Goal: Task Accomplishment & Management: Manage account settings

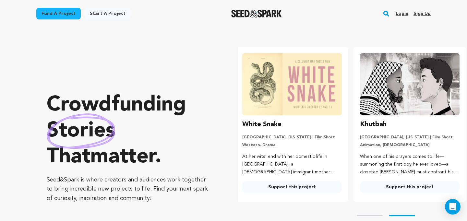
scroll to position [0, 123]
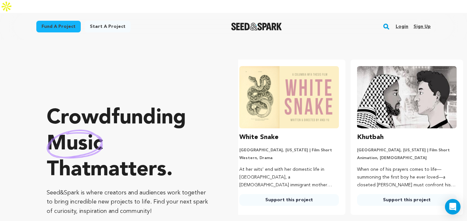
click at [404, 21] on link "Login" at bounding box center [402, 26] width 13 height 10
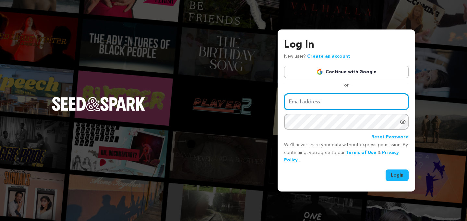
click at [396, 99] on input "Email address" at bounding box center [346, 102] width 125 height 17
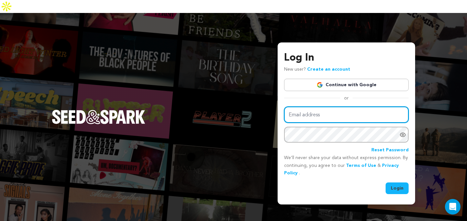
type input "info@brayvhouse.com"
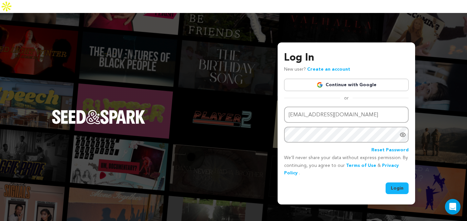
click at [391, 183] on button "Login" at bounding box center [397, 189] width 23 height 12
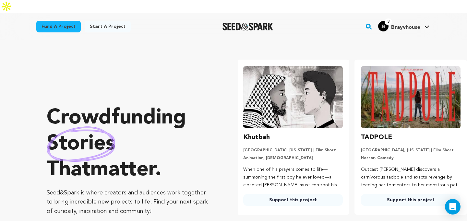
scroll to position [0, 123]
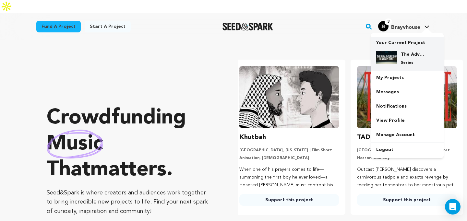
click at [403, 51] on h4 "The Adventures of Black People" at bounding box center [412, 54] width 23 height 6
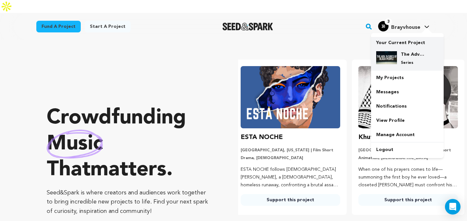
scroll to position [0, 0]
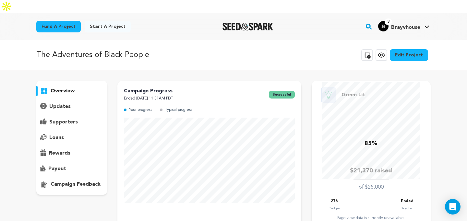
click at [50, 103] on p "updates" at bounding box center [59, 107] width 21 height 8
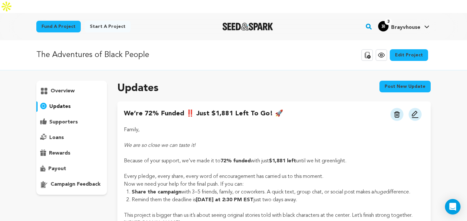
click at [58, 118] on p "supporters" at bounding box center [63, 122] width 29 height 8
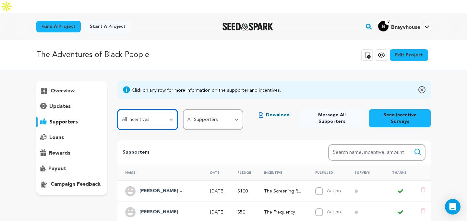
click at [170, 109] on select "All Incentives First Contact Portal Access Transmission The Frequency The Scree…" at bounding box center [148, 119] width 60 height 21
click at [56, 165] on p "payout" at bounding box center [57, 169] width 18 height 8
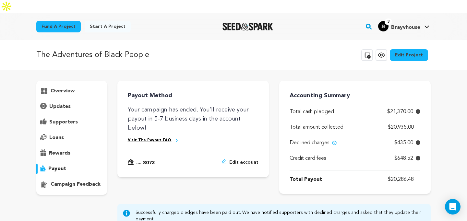
click at [61, 103] on p "updates" at bounding box center [59, 107] width 21 height 8
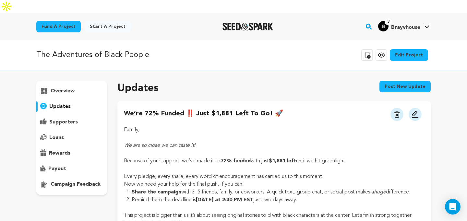
click at [56, 118] on p "supporters" at bounding box center [63, 122] width 29 height 8
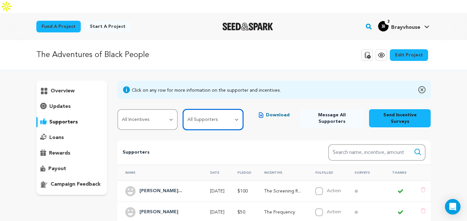
click at [219, 109] on select "All Supporters Survey not sent Survey incomplete Survey complete Incentive not …" at bounding box center [213, 119] width 60 height 21
select select "pledge_incomplete"
click at [183, 109] on select "All Supporters Survey not sent Survey incomplete Survey complete Incentive not …" at bounding box center [213, 119] width 60 height 21
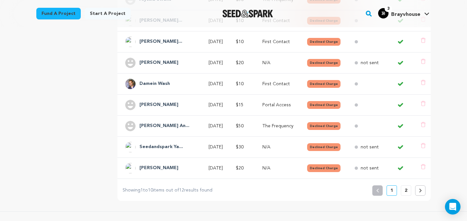
scroll to position [213, 0]
click at [406, 187] on p "2" at bounding box center [406, 190] width 3 height 6
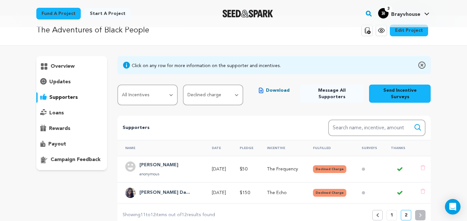
scroll to position [24, 0]
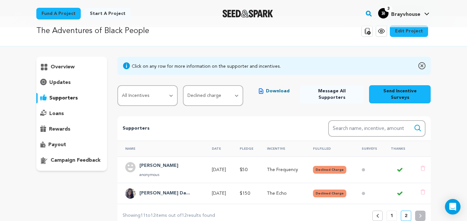
click at [391, 211] on button "1" at bounding box center [392, 216] width 10 height 10
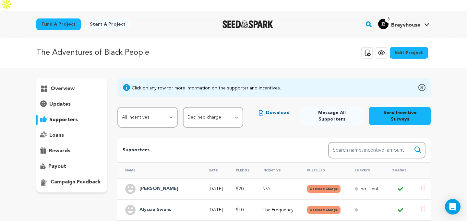
scroll to position [0, 0]
